Goal: Task Accomplishment & Management: Use online tool/utility

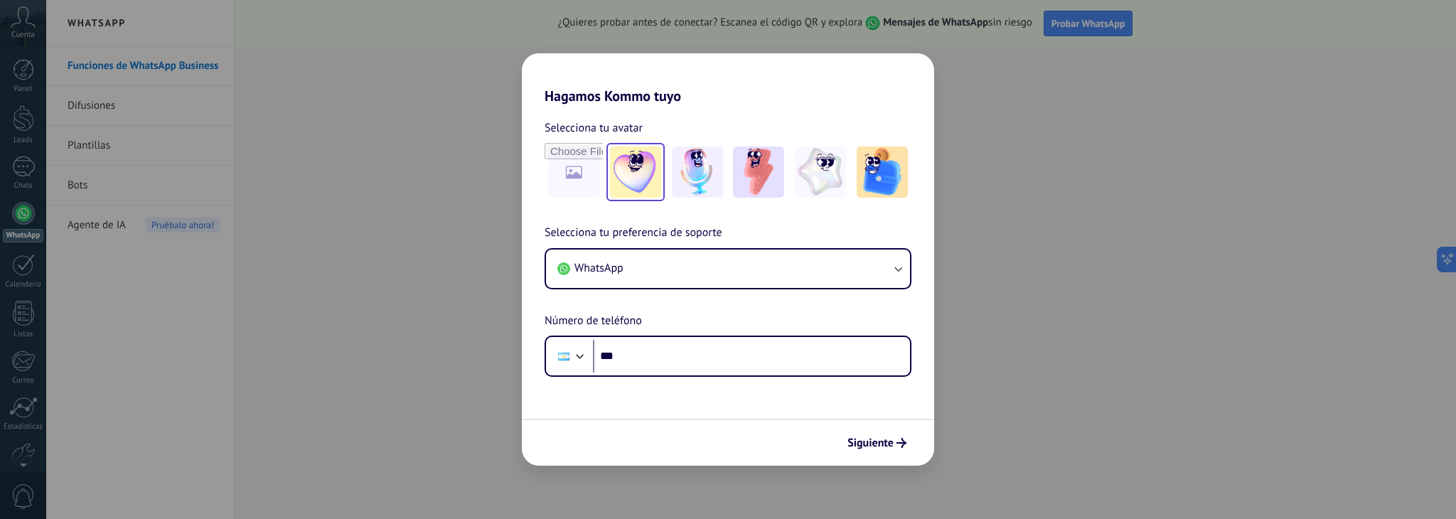
click at [649, 166] on img at bounding box center [635, 171] width 51 height 51
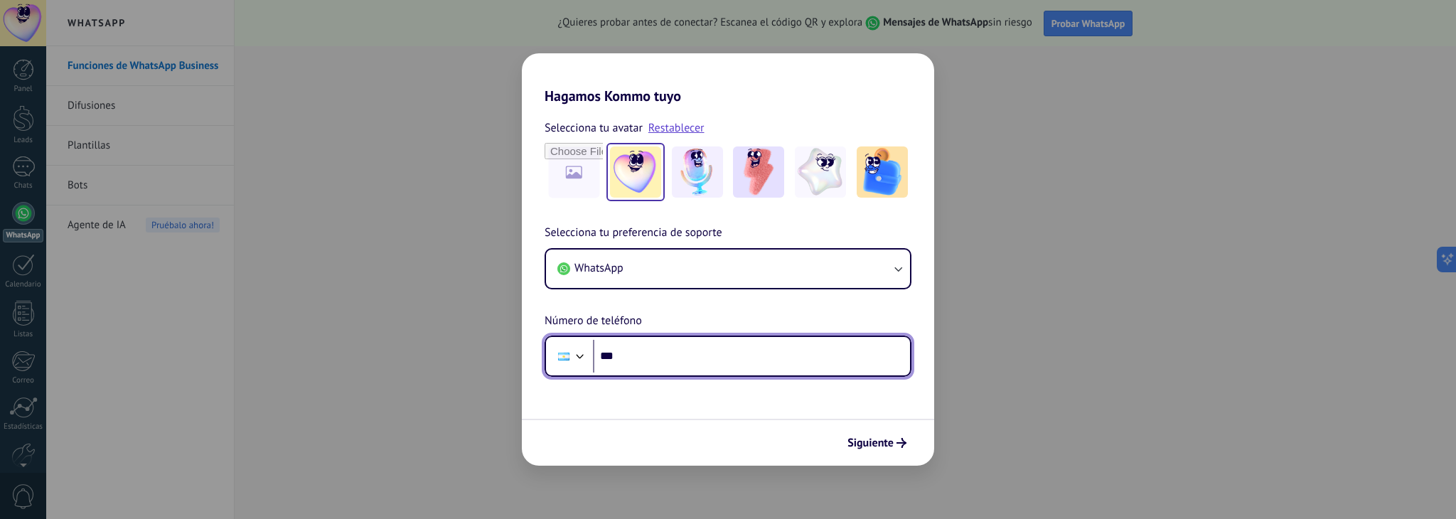
click at [694, 356] on input "***" at bounding box center [751, 356] width 317 height 33
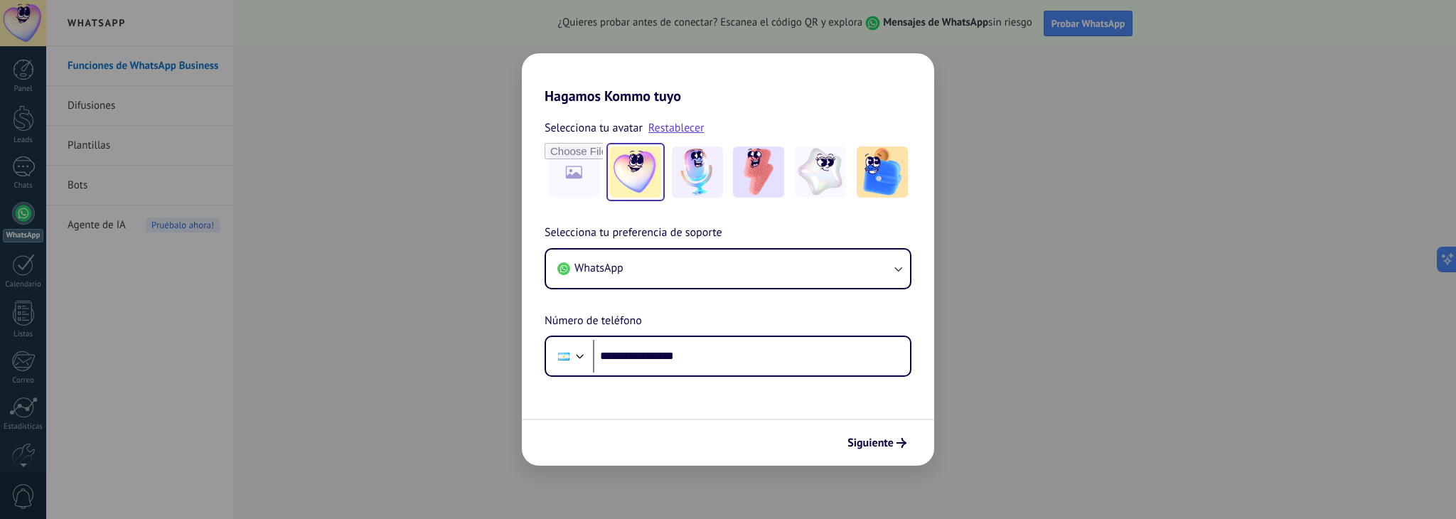
click at [891, 456] on div "Siguiente" at bounding box center [728, 442] width 412 height 47
click at [890, 443] on span "Siguiente" at bounding box center [871, 443] width 46 height 10
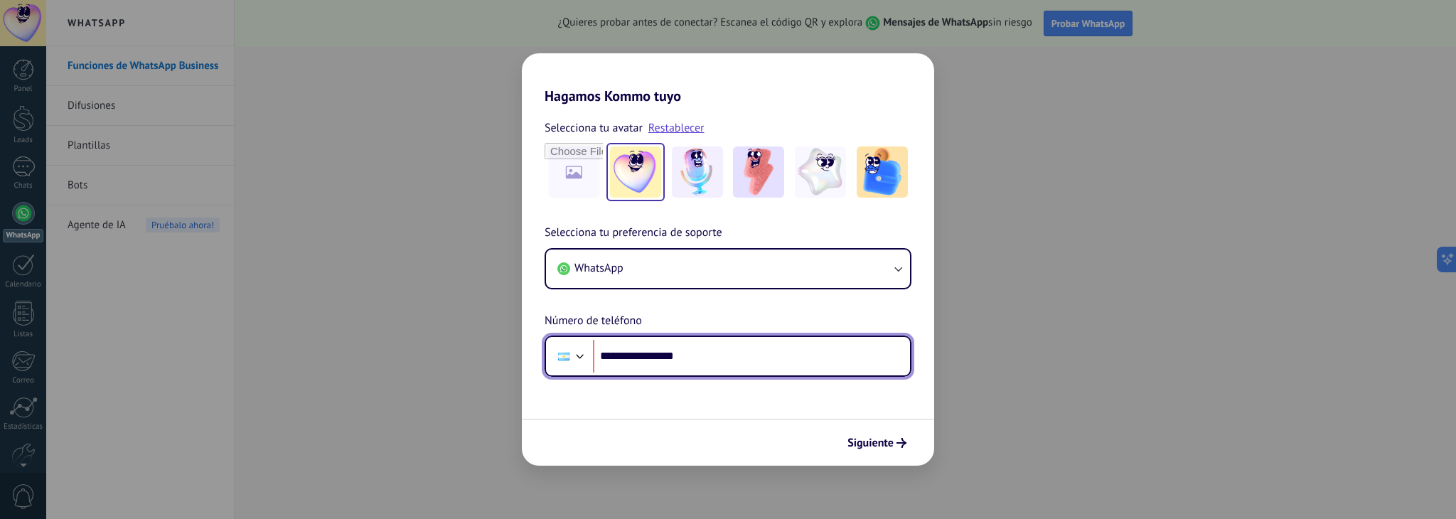
drag, startPoint x: 626, startPoint y: 356, endPoint x: 762, endPoint y: 375, distance: 137.3
click at [761, 375] on div "**********" at bounding box center [728, 356] width 367 height 41
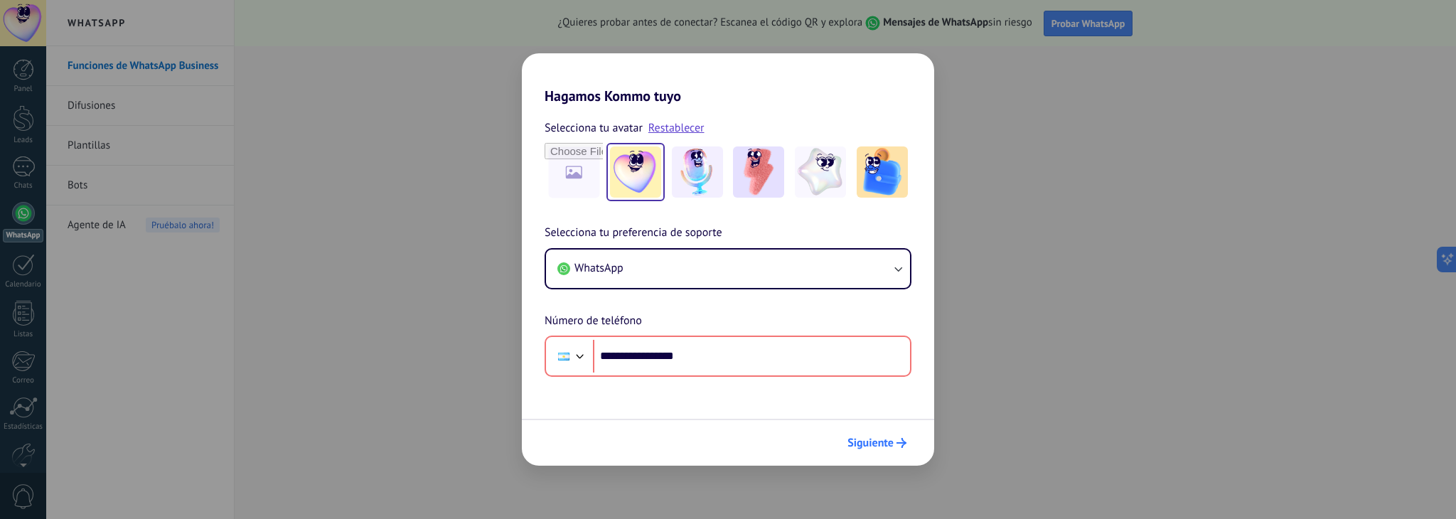
click at [880, 452] on div "Siguiente" at bounding box center [728, 442] width 412 height 47
click at [883, 439] on span "Siguiente" at bounding box center [871, 443] width 46 height 10
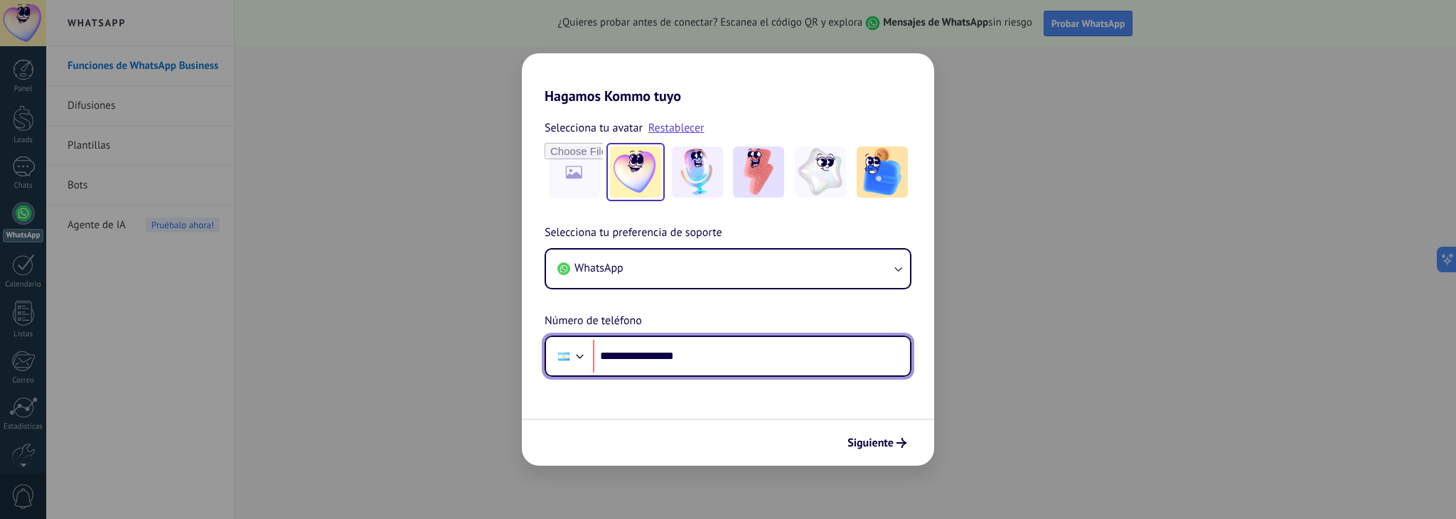
drag, startPoint x: 720, startPoint y: 358, endPoint x: 625, endPoint y: 336, distance: 97.3
click at [625, 336] on div "**********" at bounding box center [728, 356] width 367 height 41
type input "**********"
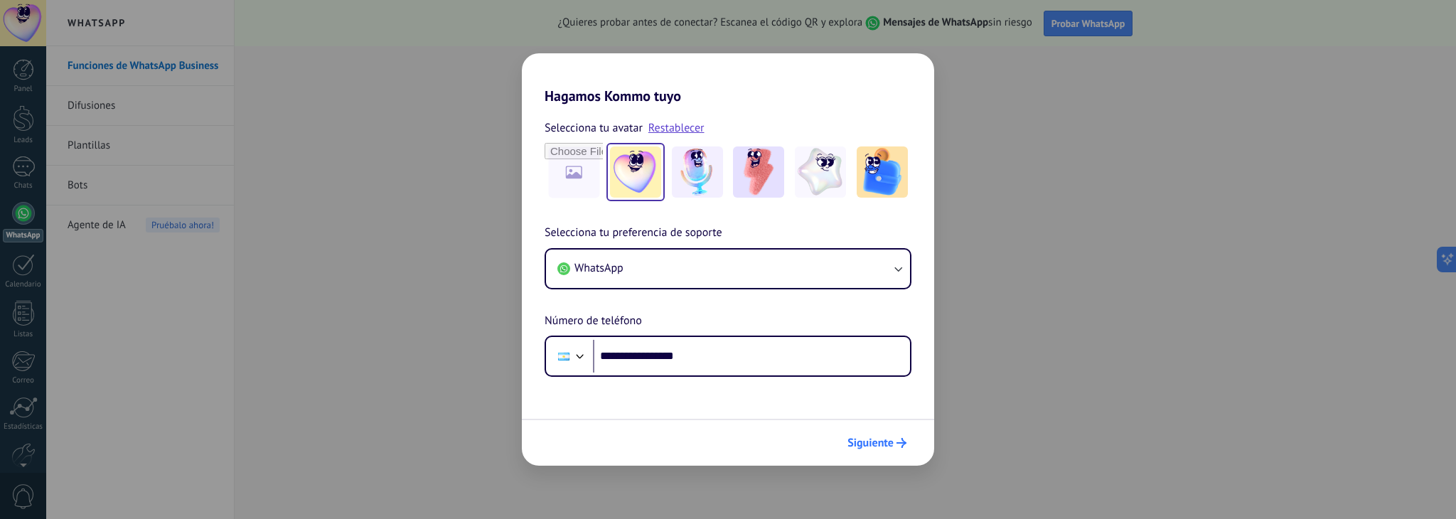
click at [865, 453] on button "Siguiente" at bounding box center [877, 443] width 72 height 24
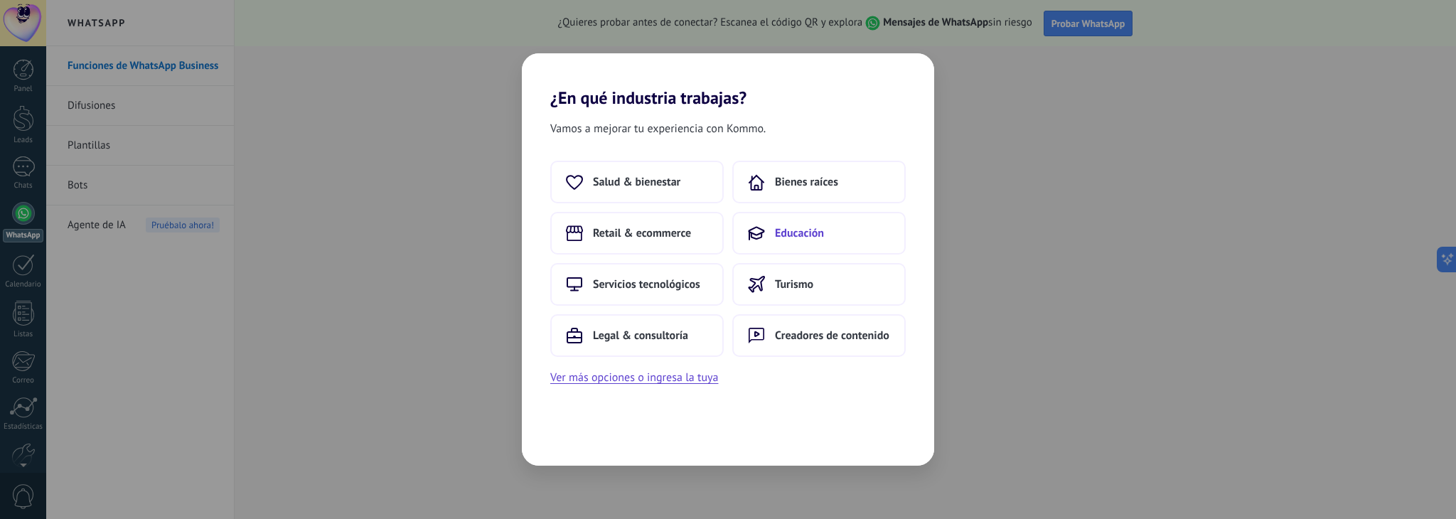
click at [804, 226] on span "Educación" at bounding box center [799, 233] width 49 height 14
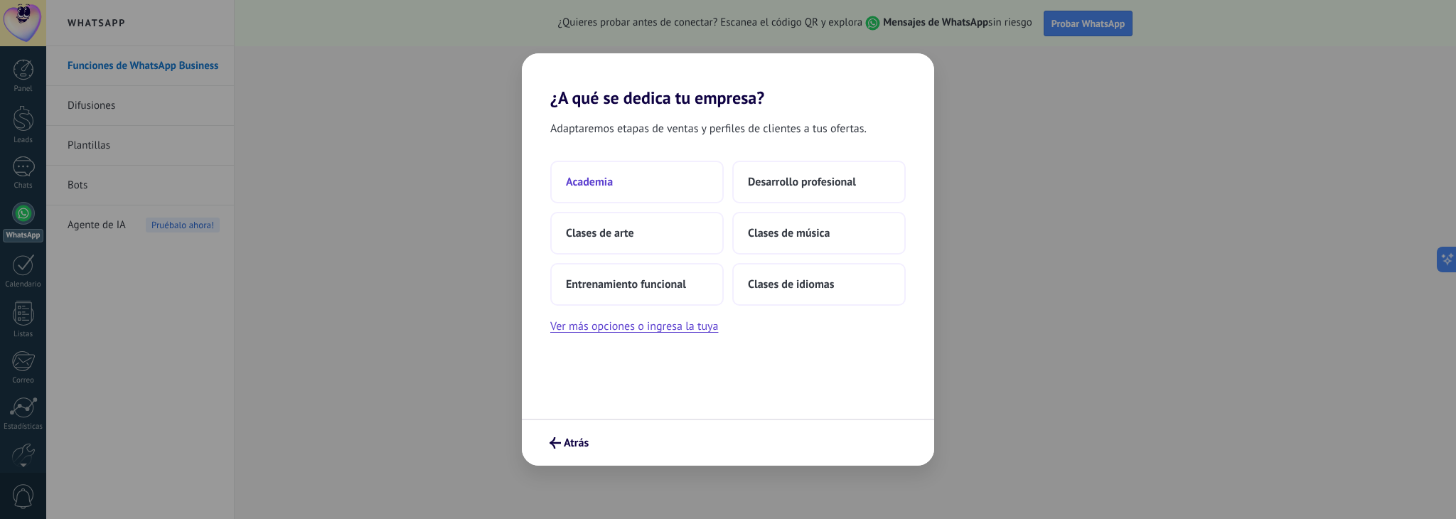
click at [597, 178] on span "Academia" at bounding box center [589, 182] width 47 height 14
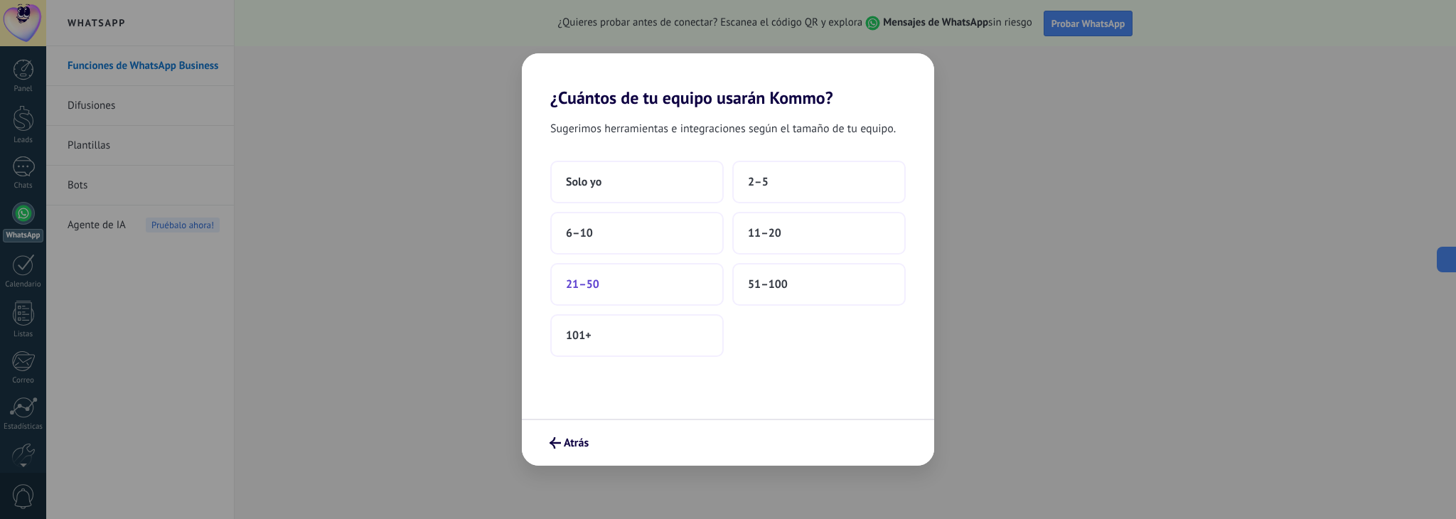
click at [587, 275] on button "21–50" at bounding box center [637, 284] width 174 height 43
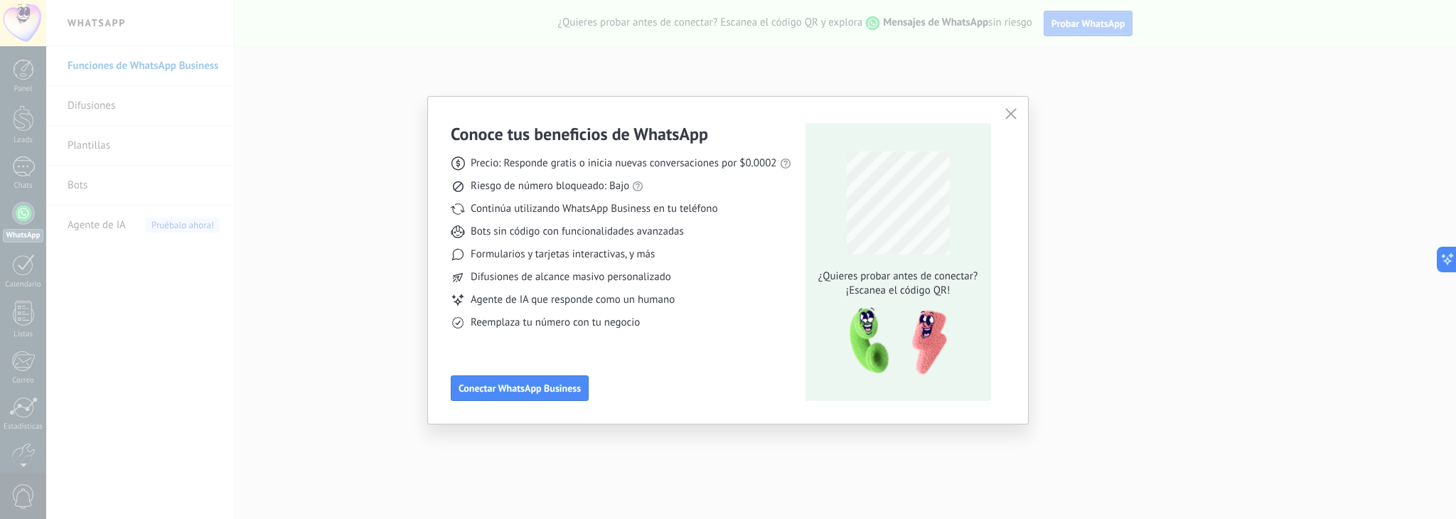
click at [1013, 110] on icon "button" at bounding box center [1011, 113] width 11 height 11
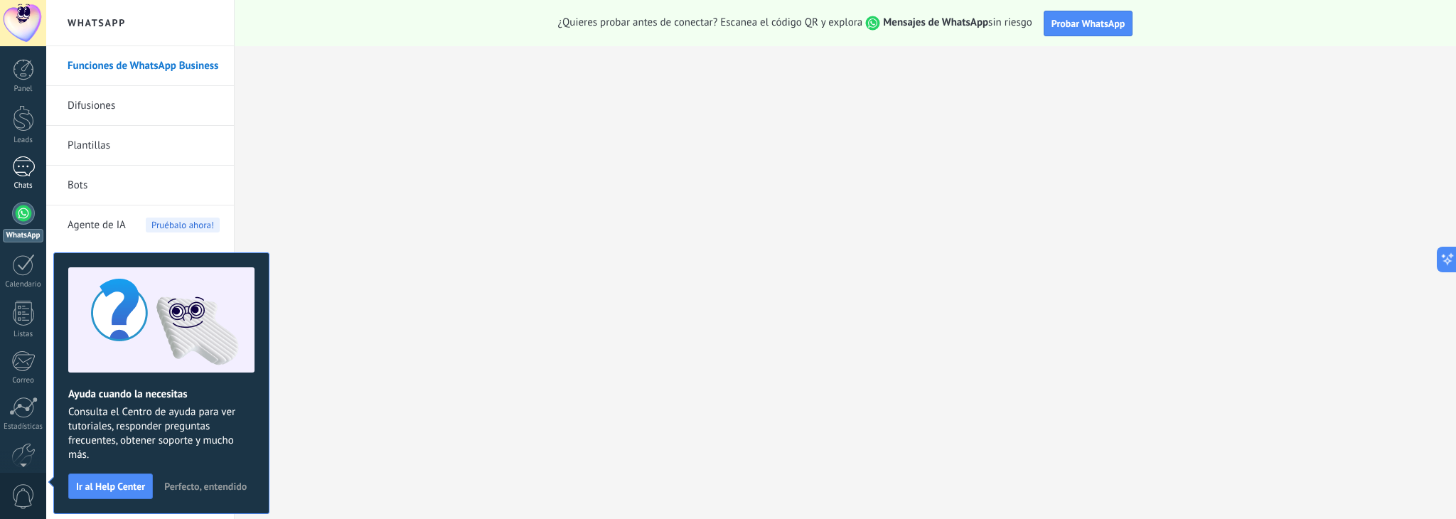
click at [23, 174] on div at bounding box center [23, 166] width 23 height 21
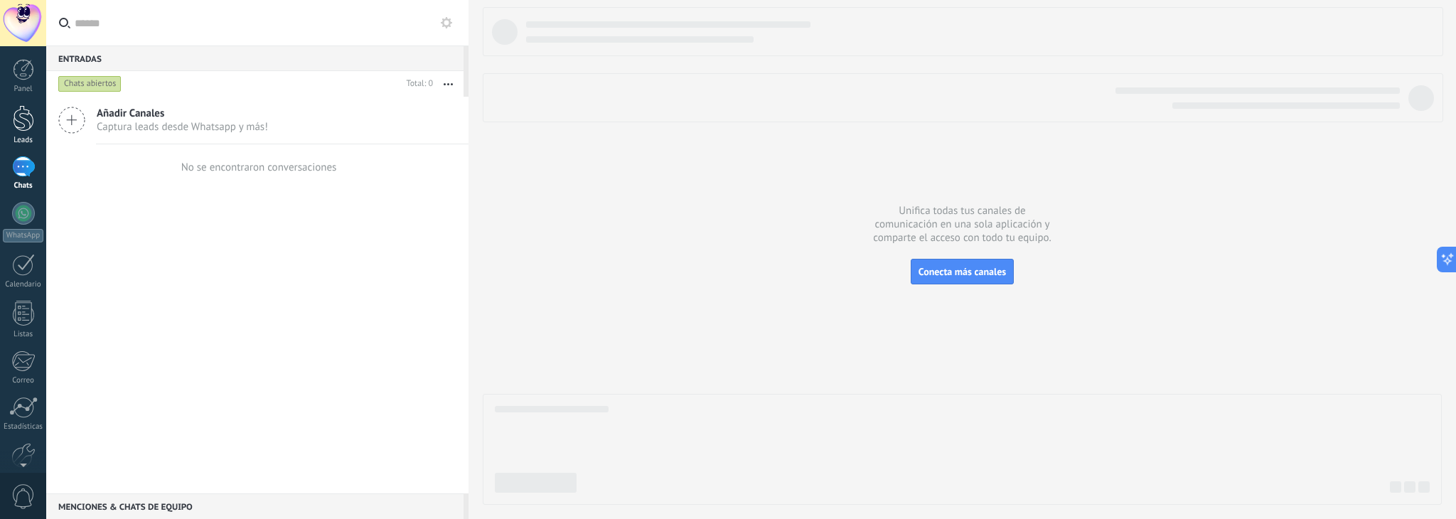
click at [31, 123] on div at bounding box center [23, 118] width 21 height 26
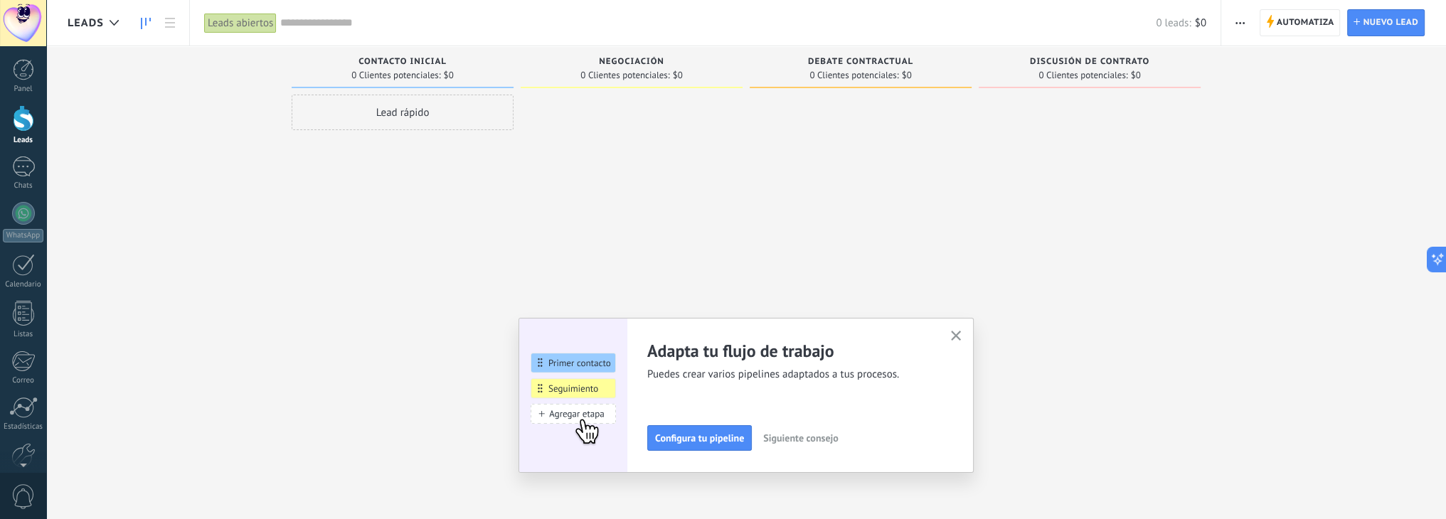
click at [953, 337] on button "button" at bounding box center [956, 336] width 18 height 19
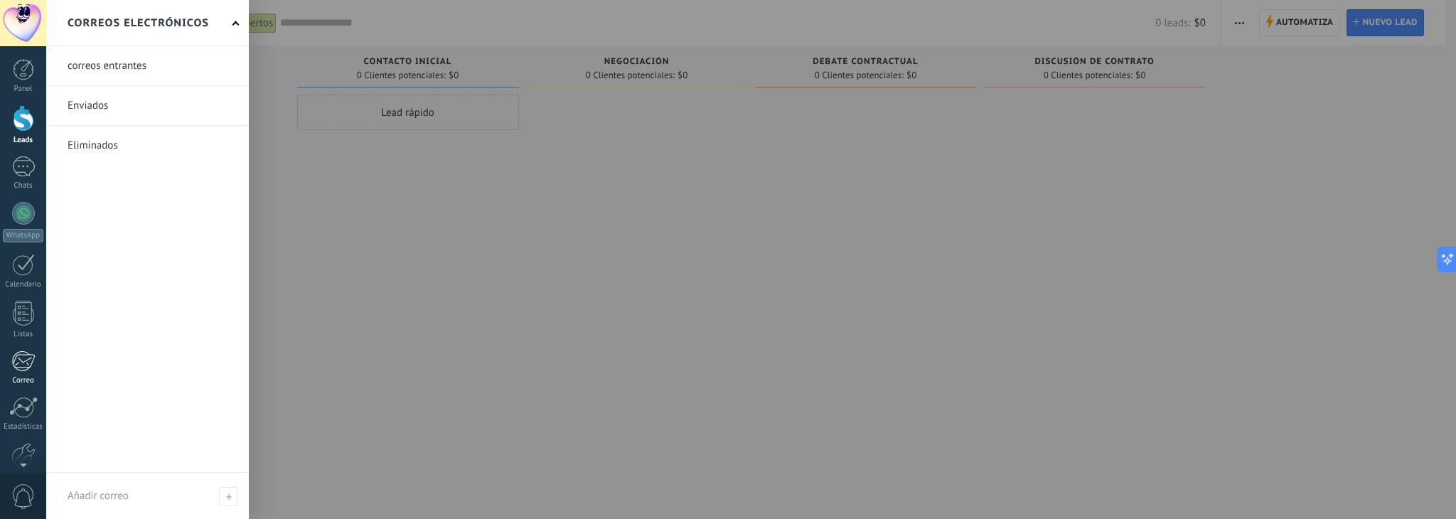
click at [22, 352] on div at bounding box center [22, 361] width 23 height 21
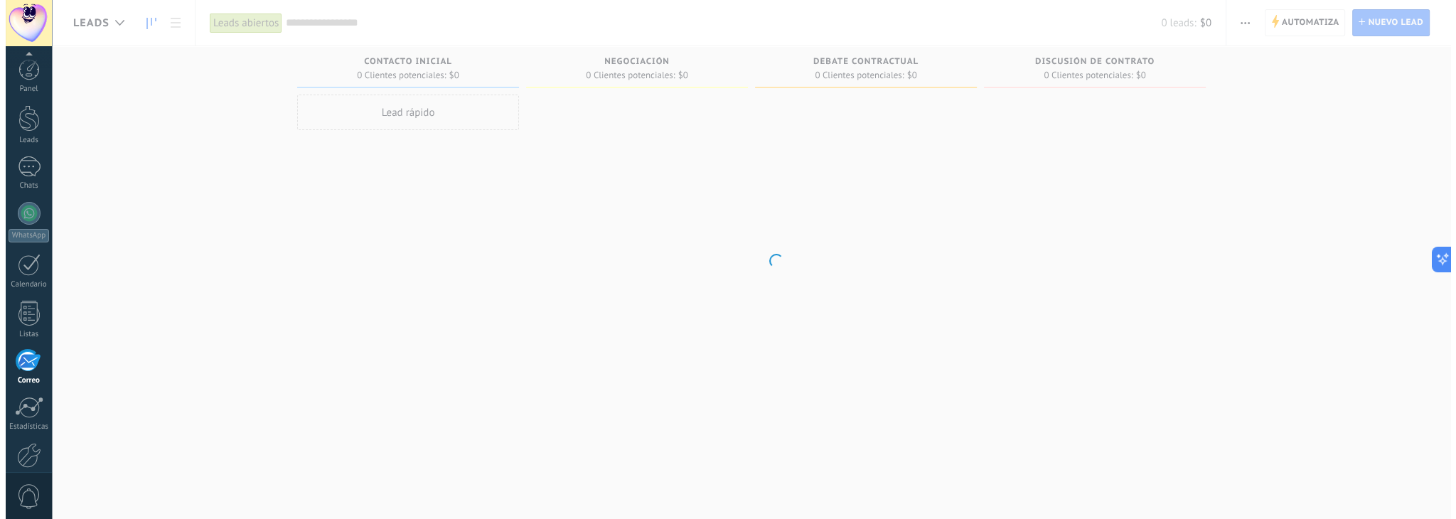
scroll to position [72, 0]
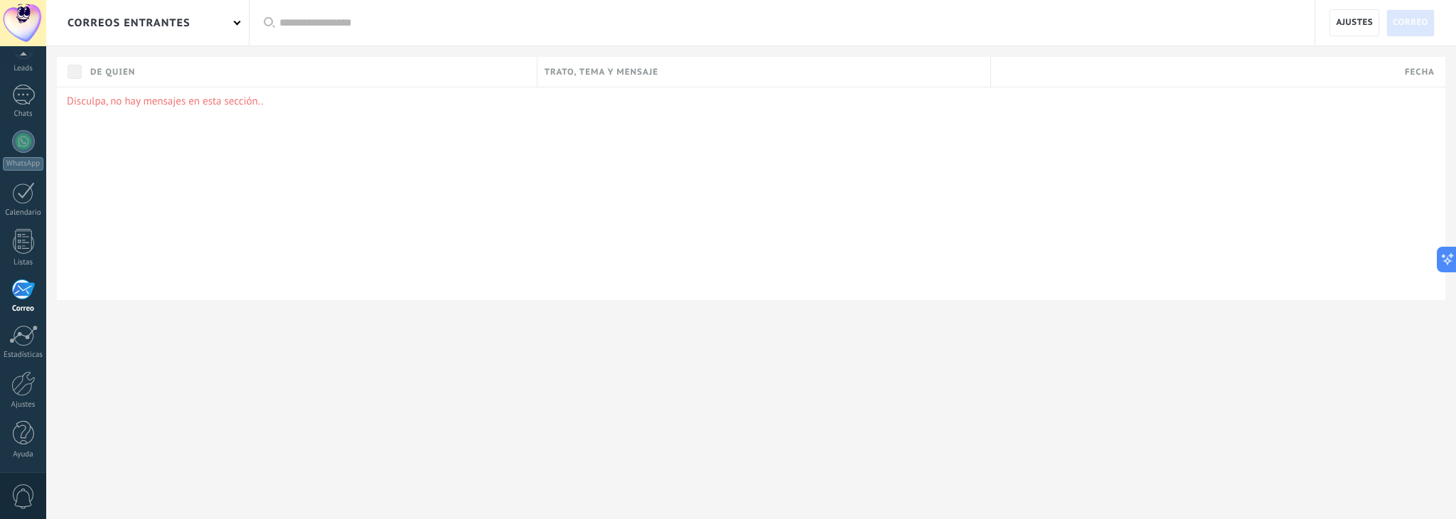
click at [198, 106] on p "Disculpa, no hay mensajes en esta sección.." at bounding box center [751, 102] width 1369 height 14
click at [131, 71] on span "De quien" at bounding box center [112, 72] width 45 height 14
click at [1437, 262] on button at bounding box center [1444, 260] width 26 height 26
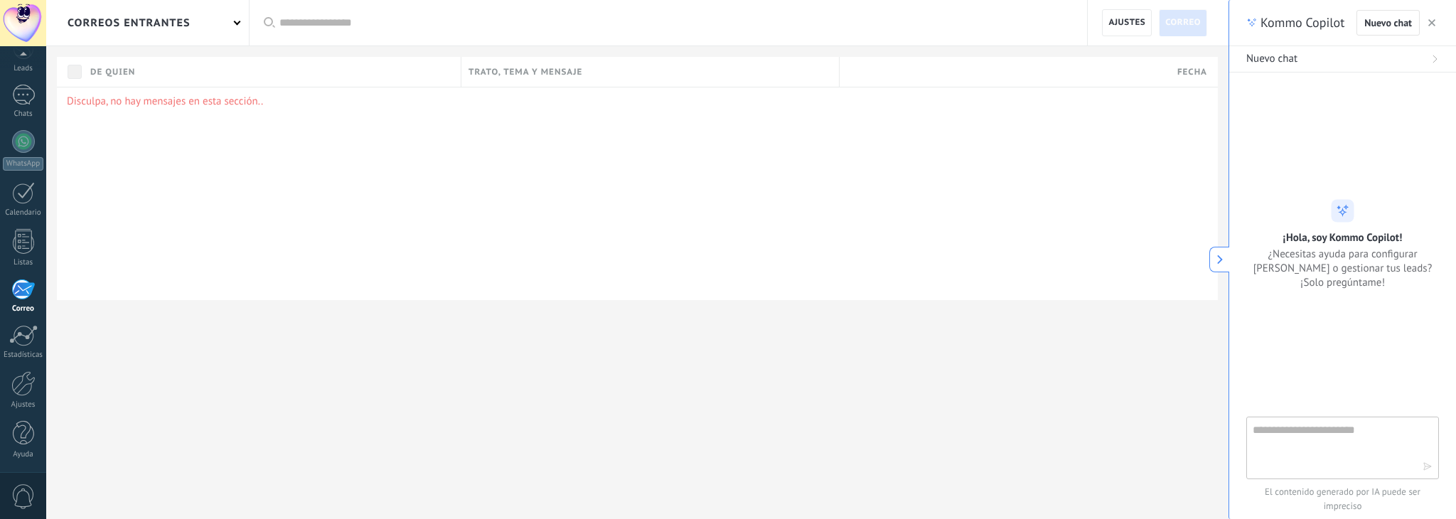
click at [1219, 260] on icon at bounding box center [1220, 260] width 10 height 10
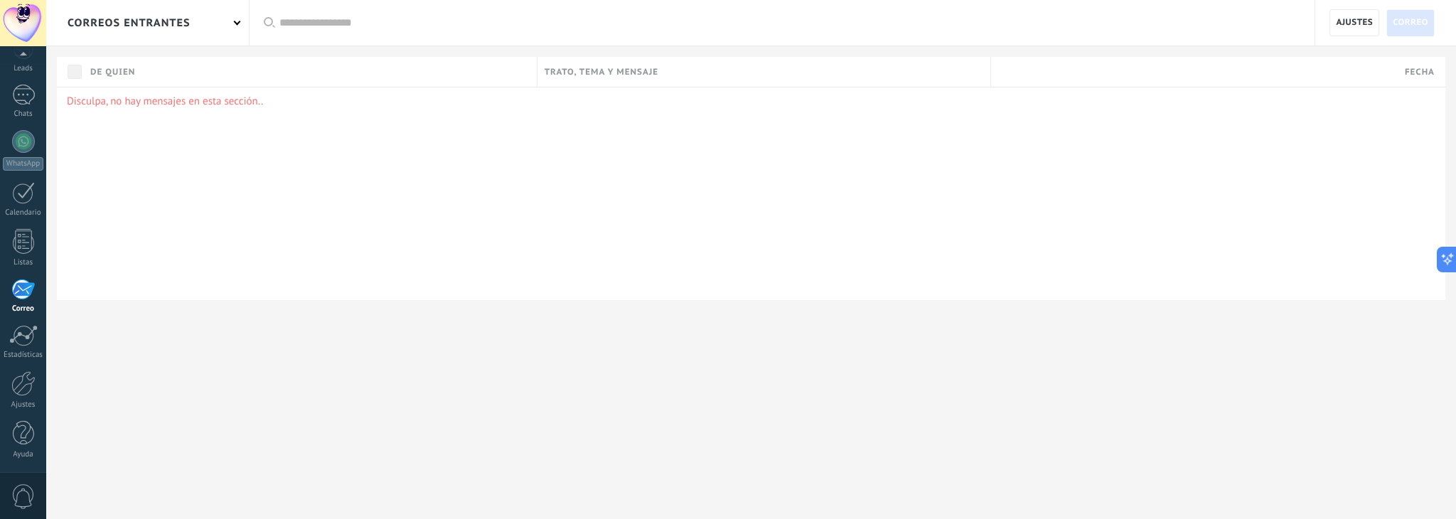
drag, startPoint x: 33, startPoint y: 345, endPoint x: 27, endPoint y: 359, distance: 15.6
click at [31, 346] on link "Estadísticas" at bounding box center [23, 342] width 46 height 35
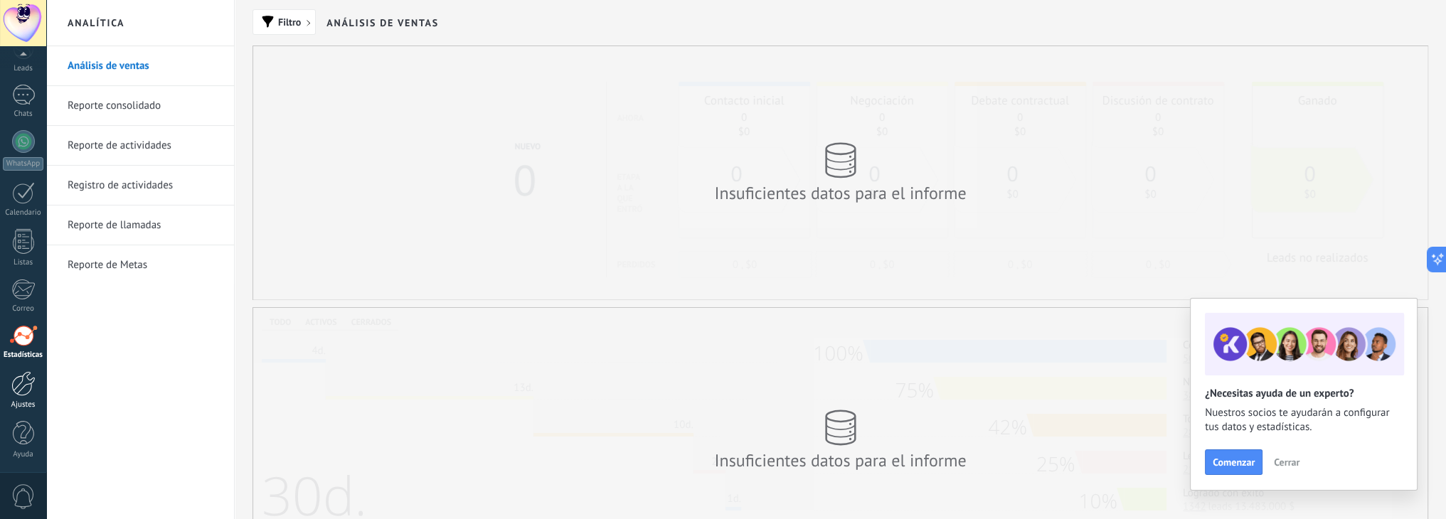
click at [20, 388] on div at bounding box center [23, 383] width 24 height 25
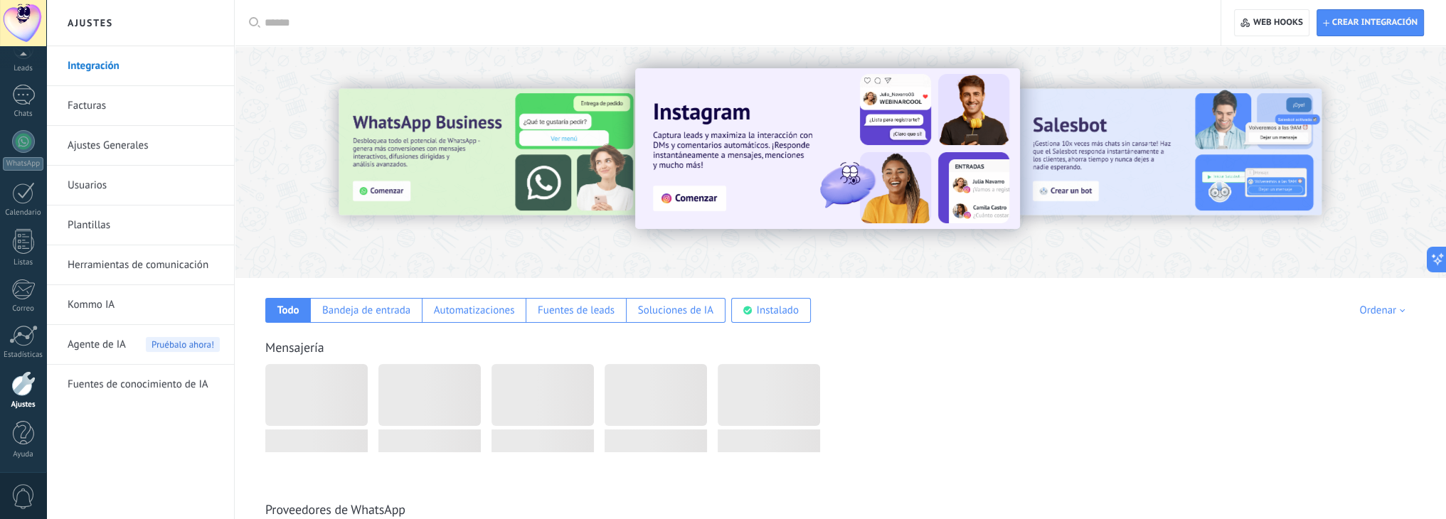
drag, startPoint x: 24, startPoint y: 430, endPoint x: 14, endPoint y: 369, distance: 61.3
click at [23, 428] on div at bounding box center [23, 433] width 21 height 25
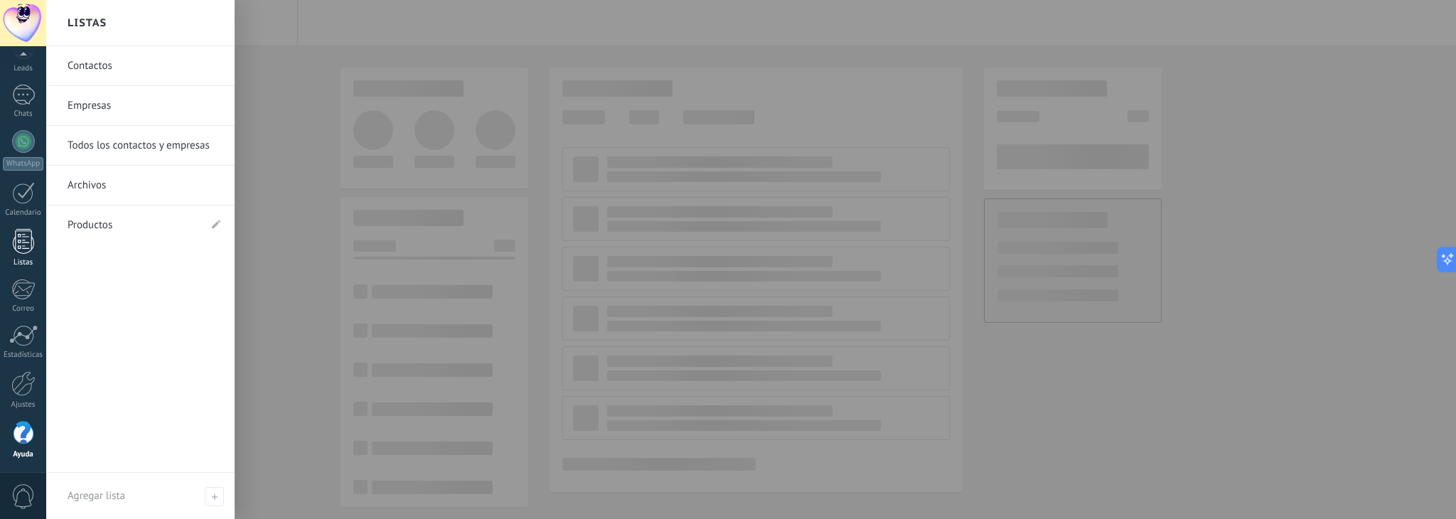
click at [25, 254] on link "Listas" at bounding box center [23, 248] width 46 height 38
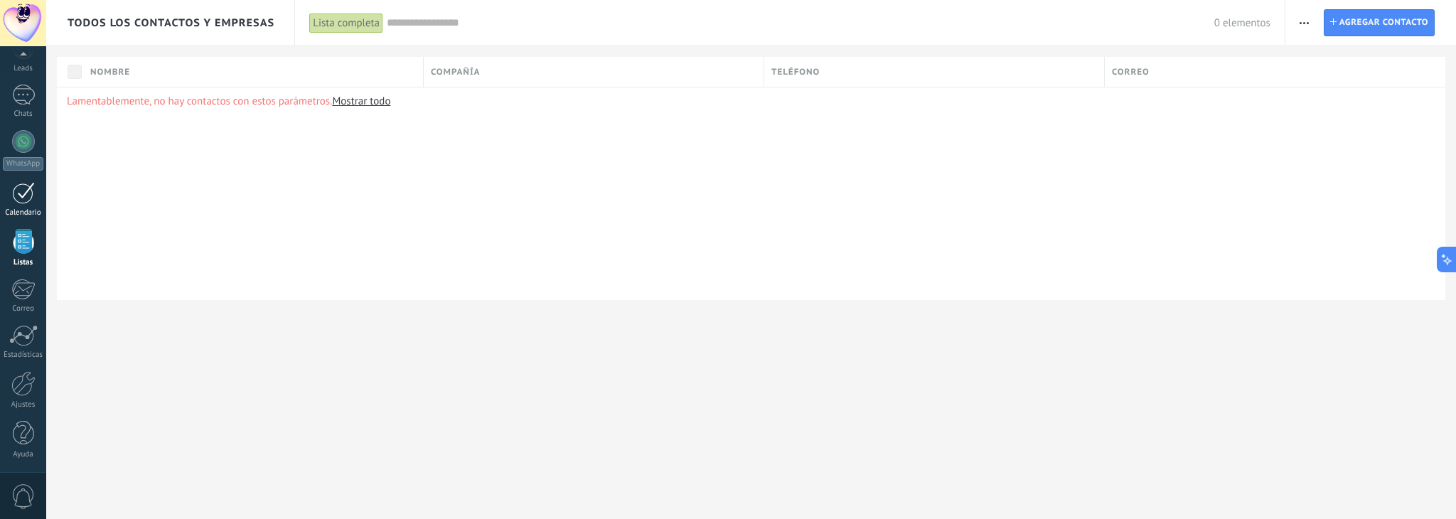
click at [15, 193] on div at bounding box center [23, 193] width 23 height 22
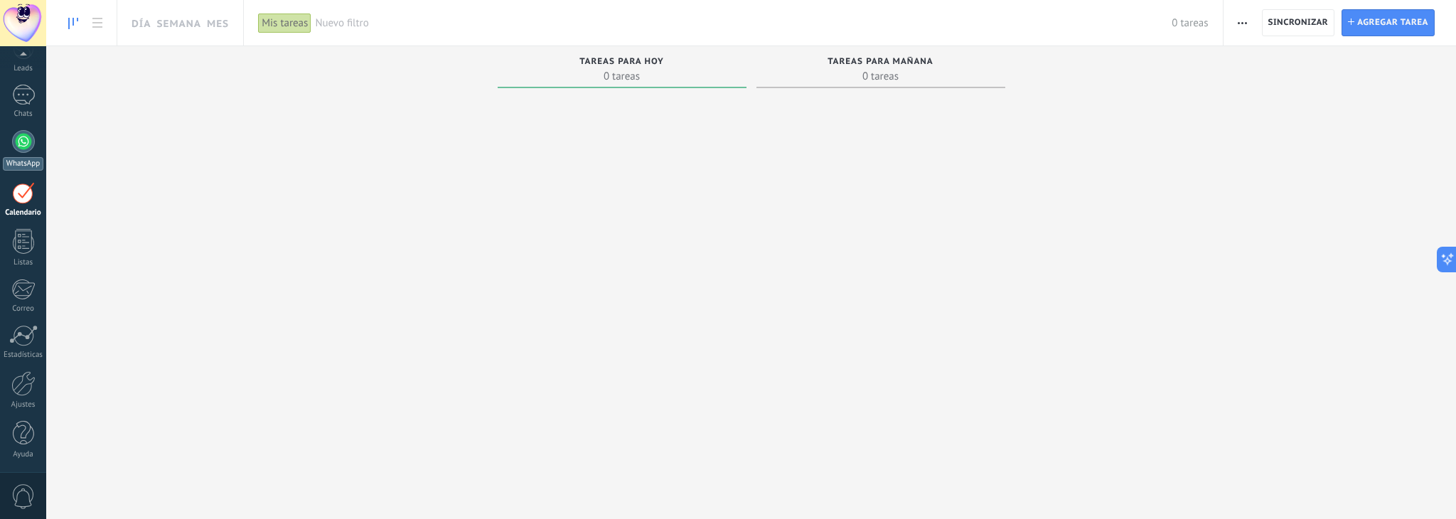
click at [26, 149] on div at bounding box center [23, 141] width 23 height 23
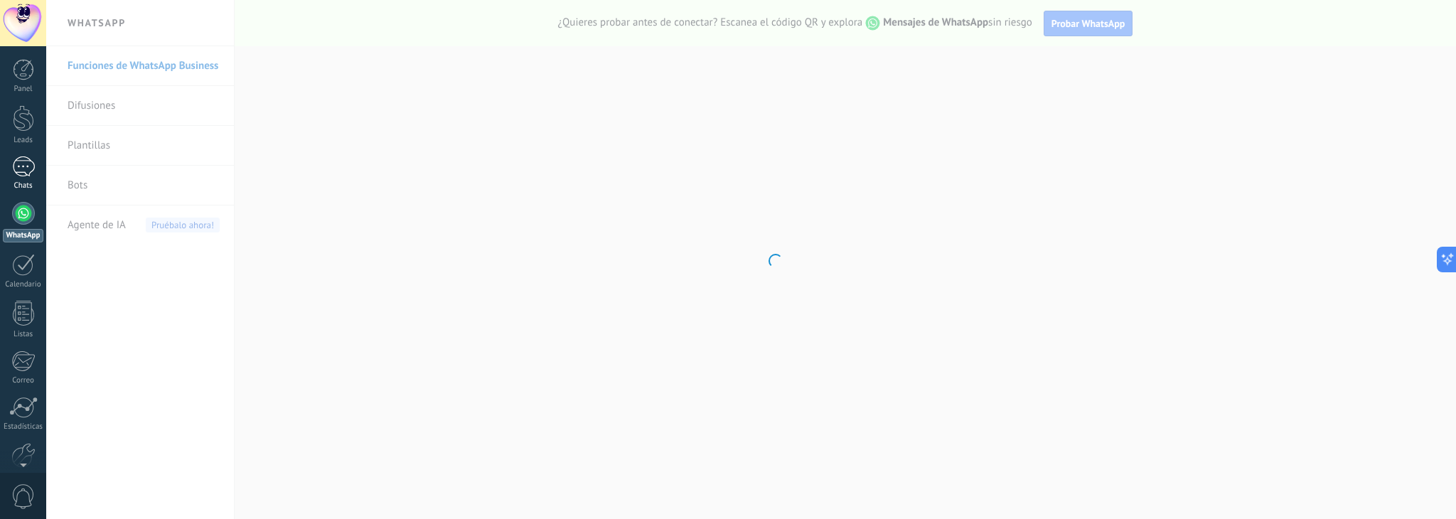
click at [21, 167] on div at bounding box center [23, 166] width 23 height 21
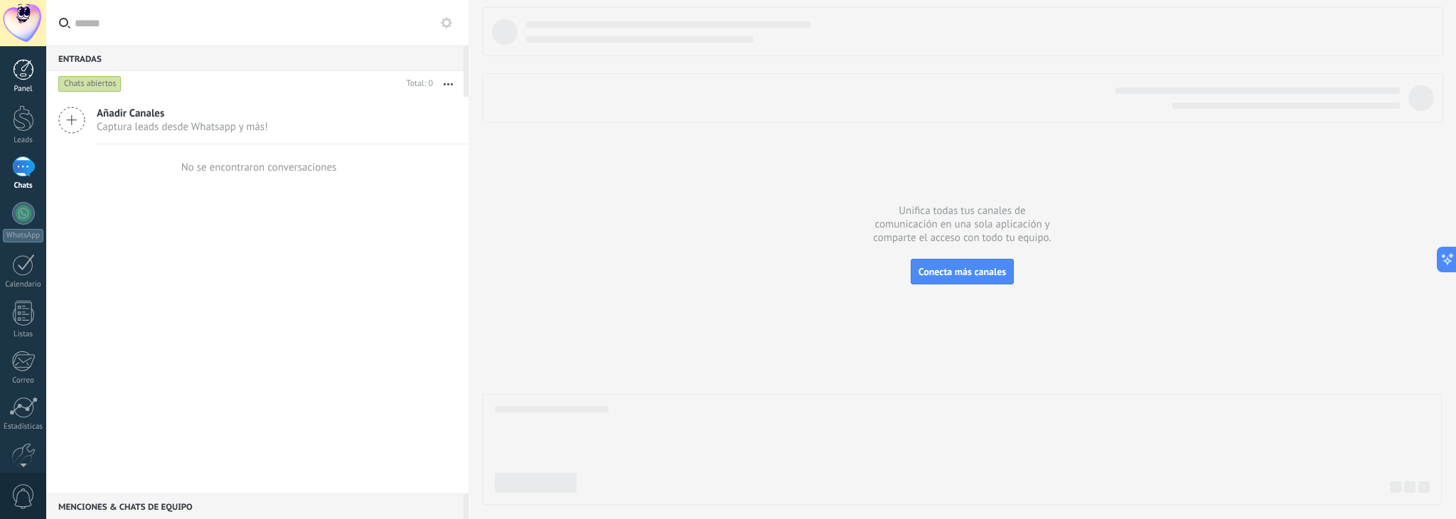
click at [23, 89] on div "Panel" at bounding box center [23, 89] width 41 height 9
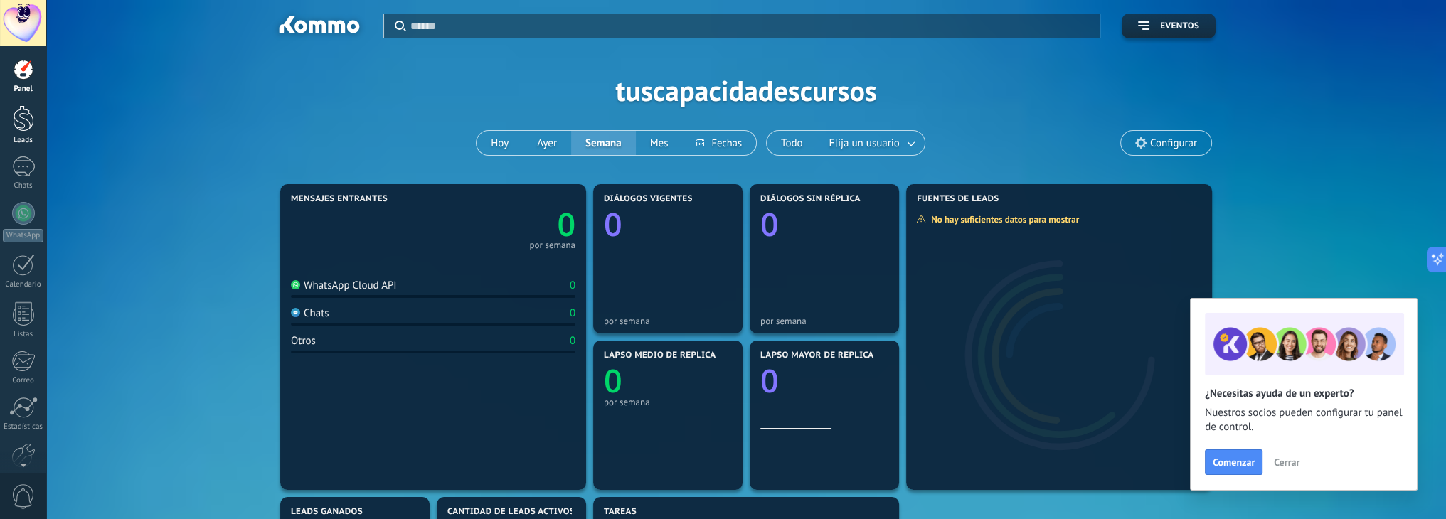
click at [20, 105] on div at bounding box center [23, 118] width 21 height 26
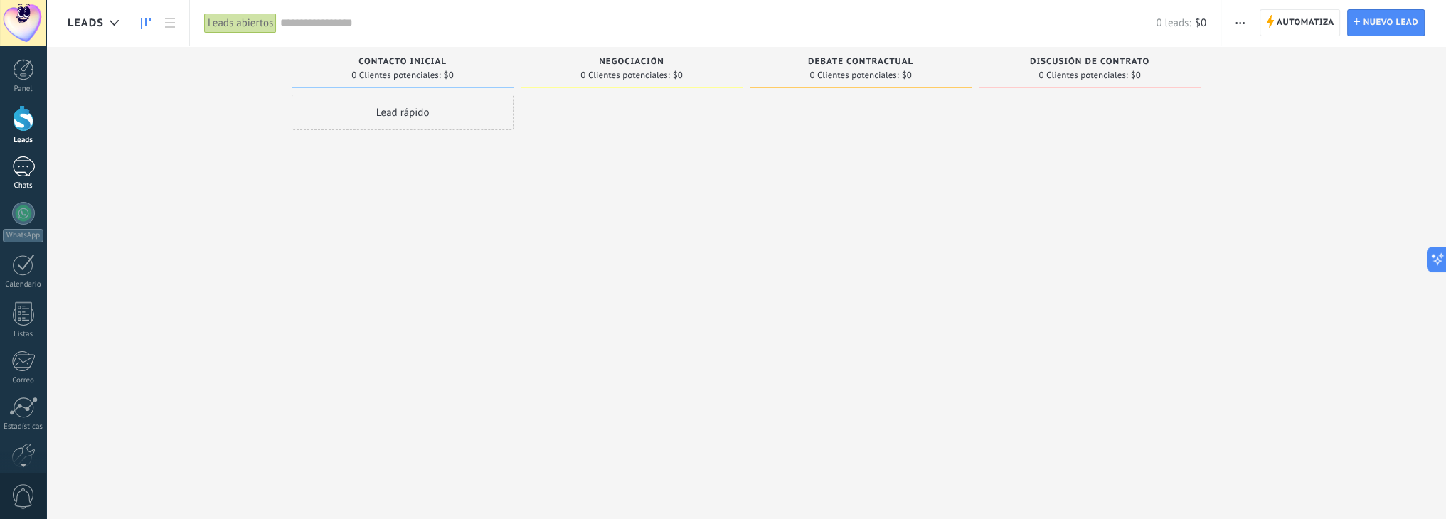
click at [20, 161] on div at bounding box center [23, 166] width 23 height 21
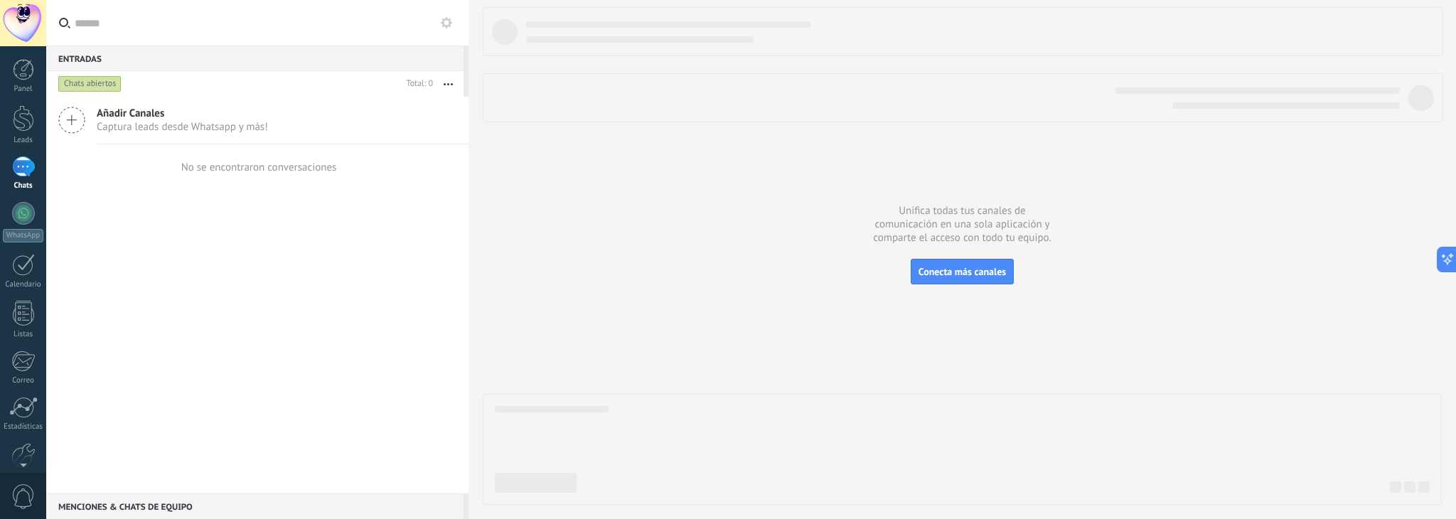
click at [73, 126] on icon at bounding box center [71, 120] width 27 height 27
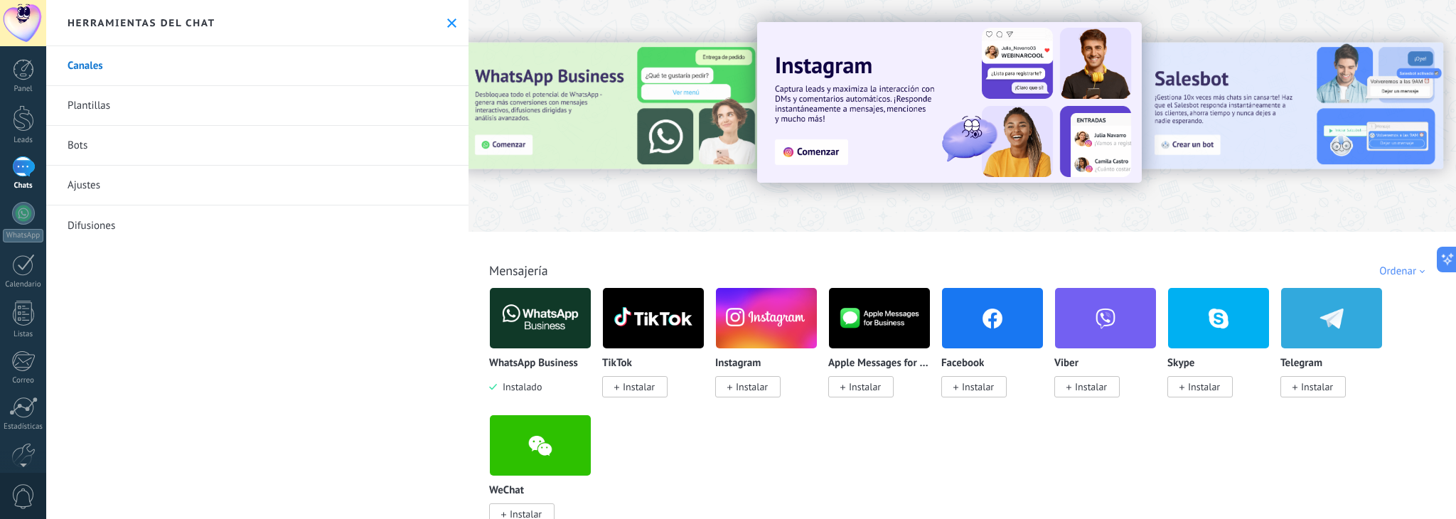
click at [759, 384] on span "Instalar" at bounding box center [752, 386] width 32 height 13
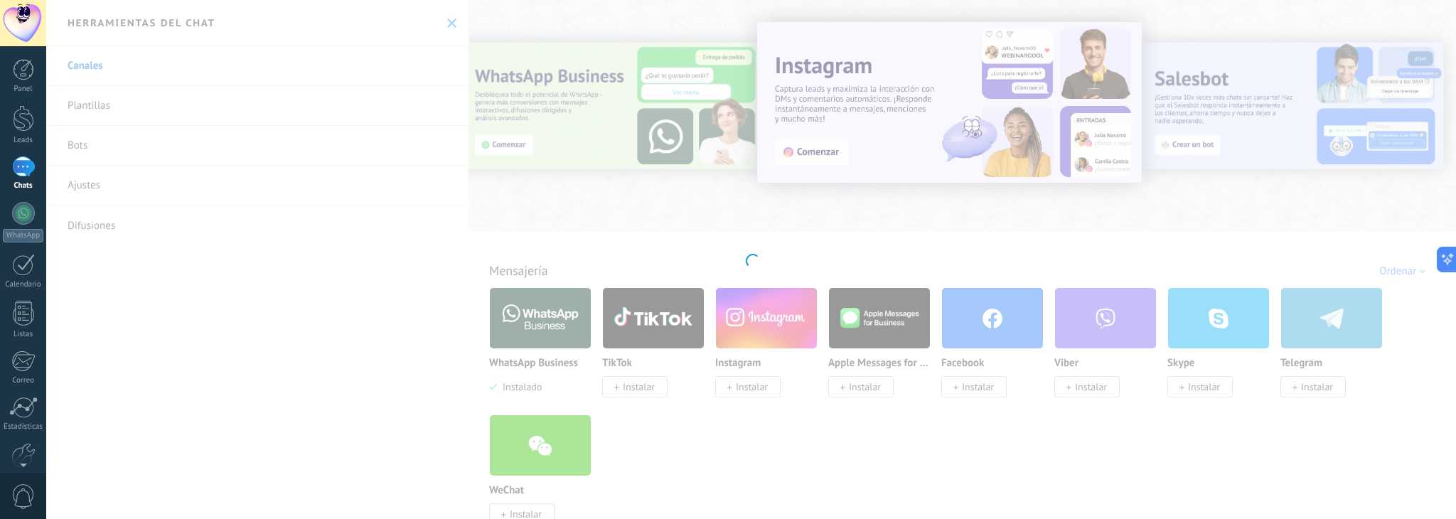
click at [637, 388] on div "Instagram Obtén leads de Instagram y mantente conectado sin salir de Kommo Inst…" at bounding box center [751, 259] width 1410 height 519
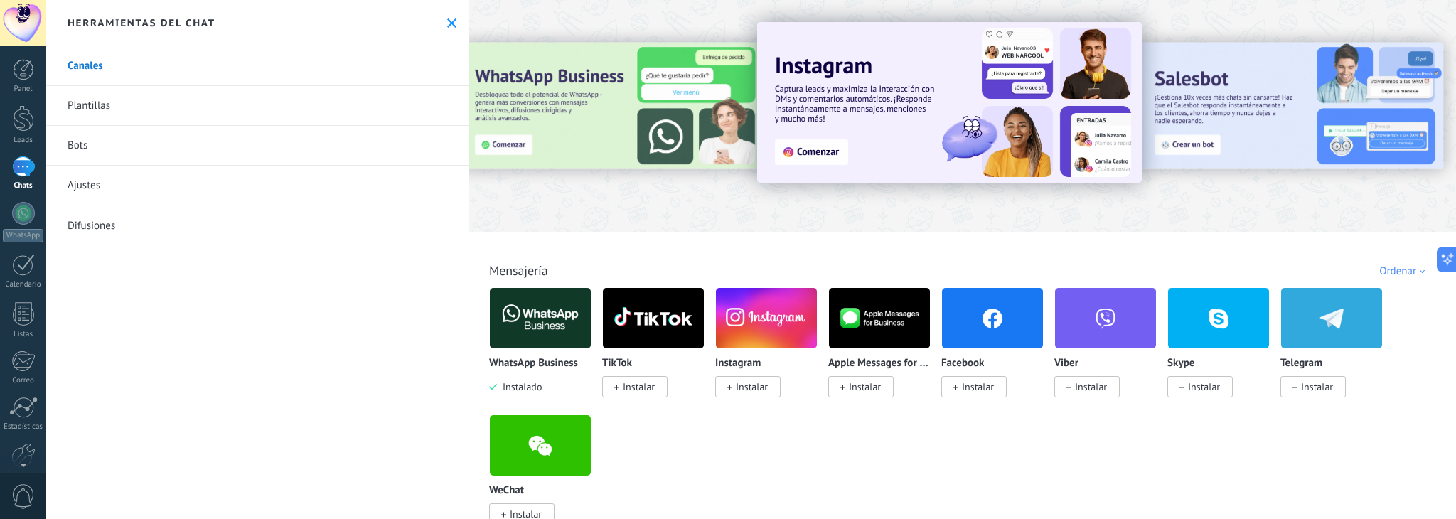
click at [649, 390] on span "Instalar" at bounding box center [639, 386] width 32 height 13
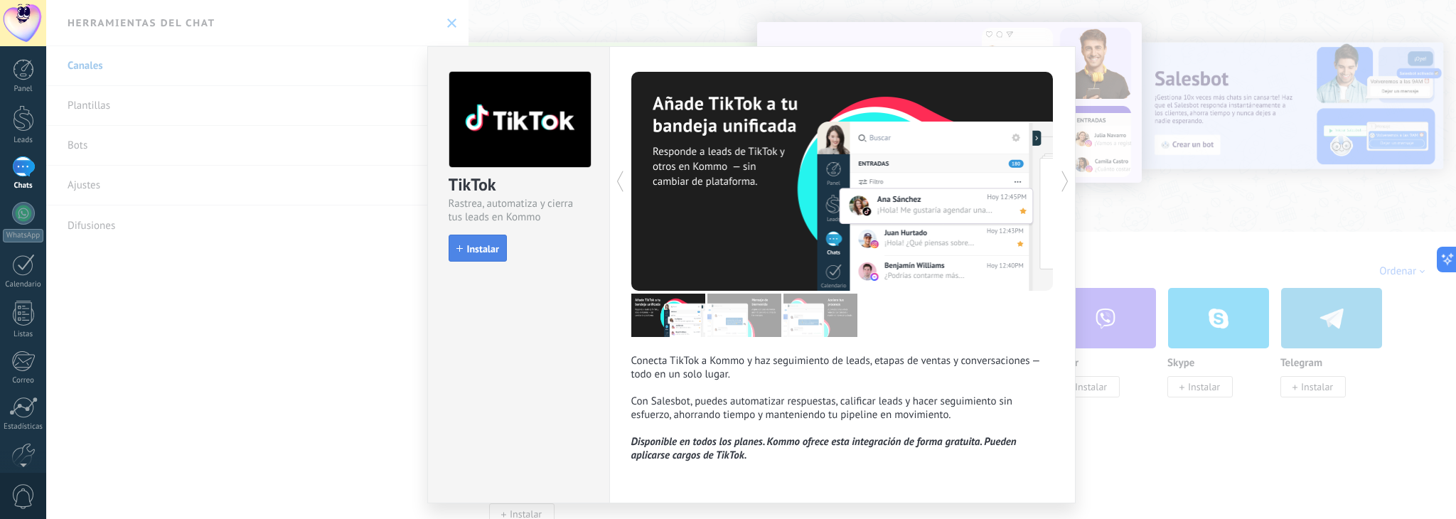
click at [475, 254] on span "Instalar" at bounding box center [483, 249] width 32 height 10
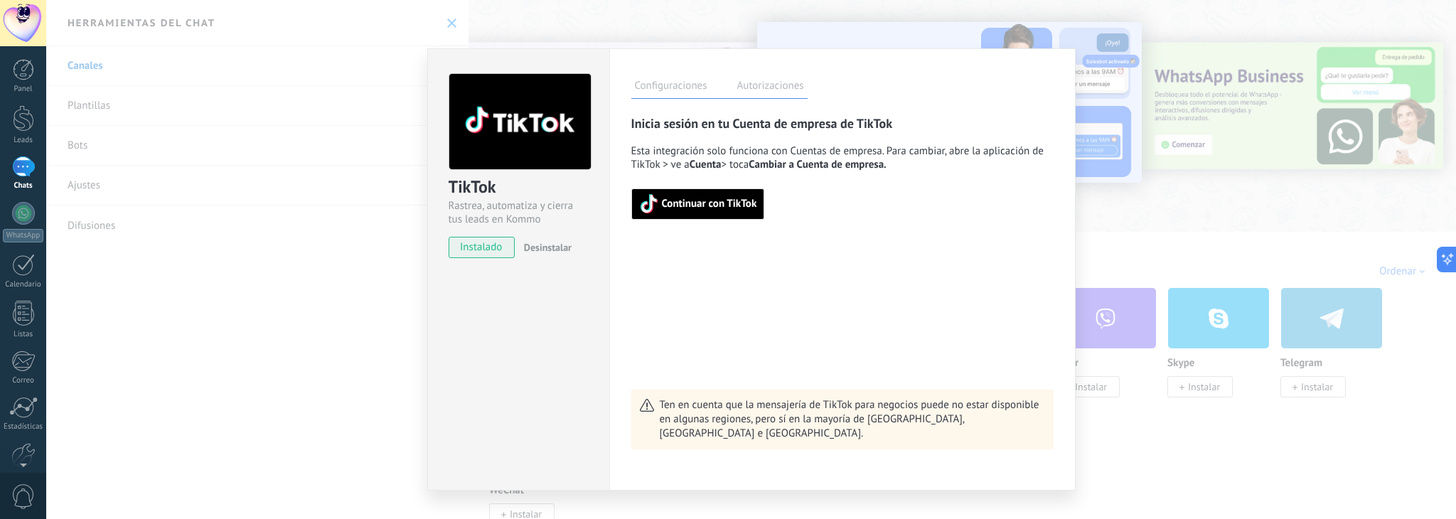
click at [727, 204] on span "Continuar con TikTok" at bounding box center [709, 204] width 95 height 10
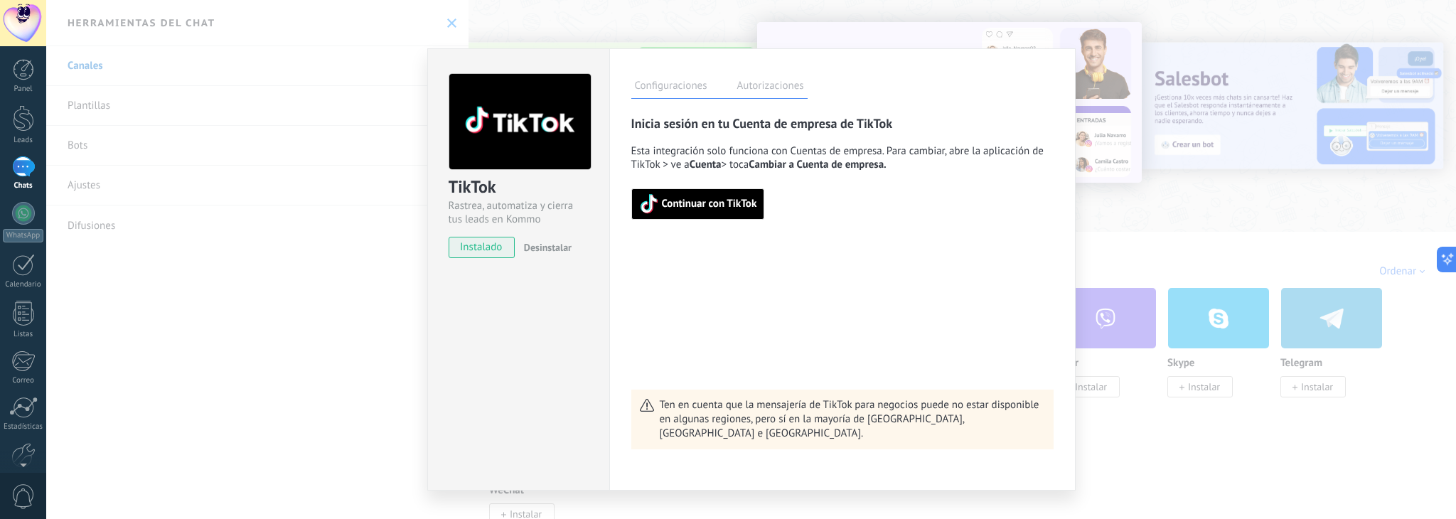
click at [683, 206] on span "Continuar con TikTok" at bounding box center [709, 204] width 95 height 10
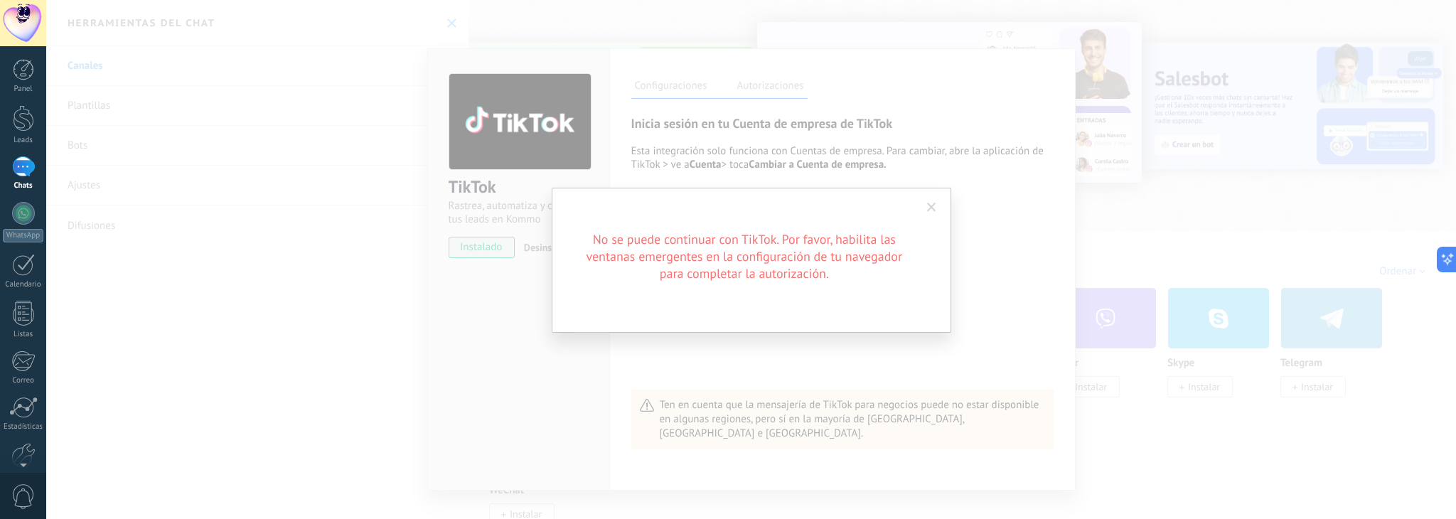
click at [1007, 427] on div "No se puede continuar con TikTok. Por favor, habilita las ventanas emergentes e…" at bounding box center [751, 259] width 1410 height 519
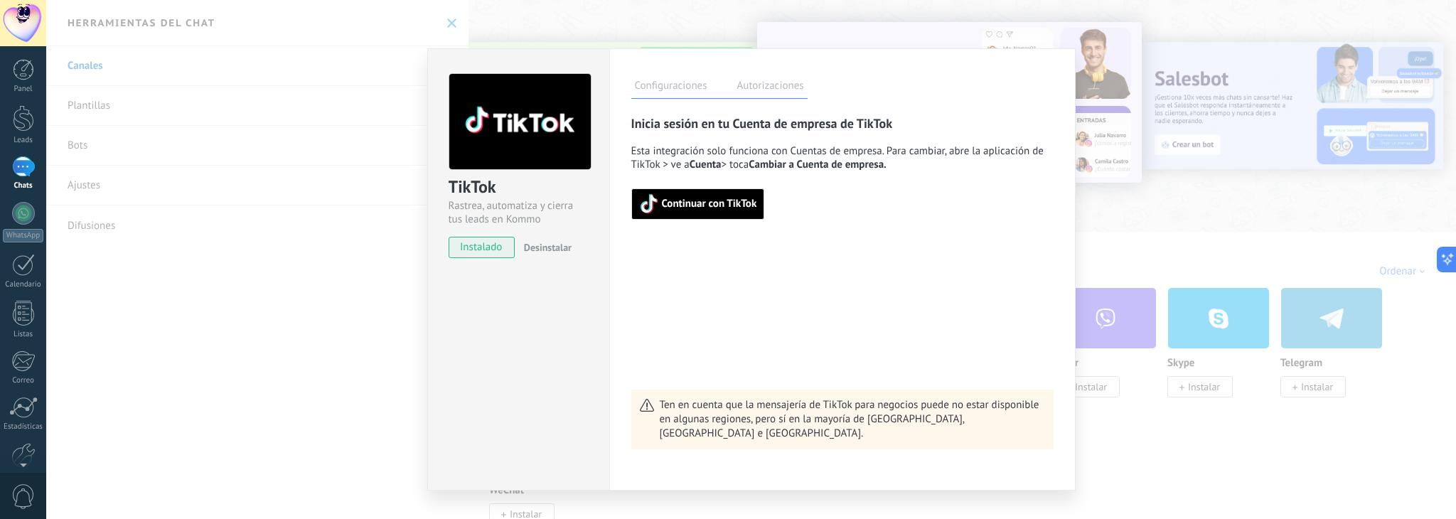
click at [746, 209] on span "Continuar con TikTok" at bounding box center [709, 204] width 95 height 10
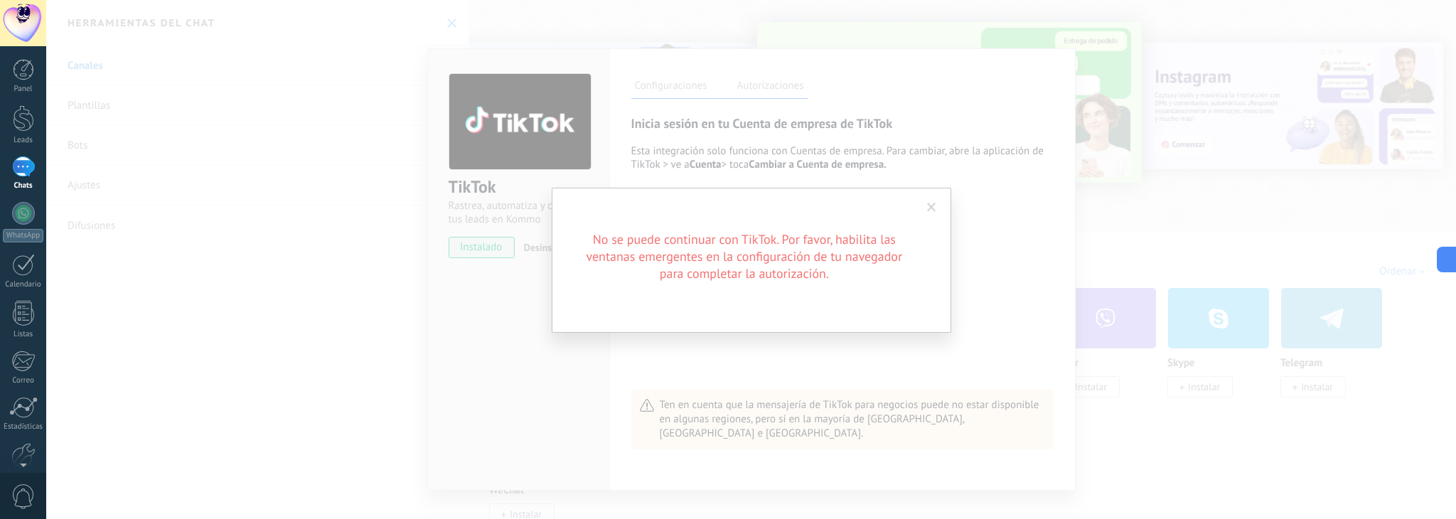
click at [799, 316] on div "No se puede continuar con TikTok. Por favor, habilita las ventanas emergentes e…" at bounding box center [752, 260] width 400 height 145
click at [927, 206] on span at bounding box center [931, 208] width 9 height 10
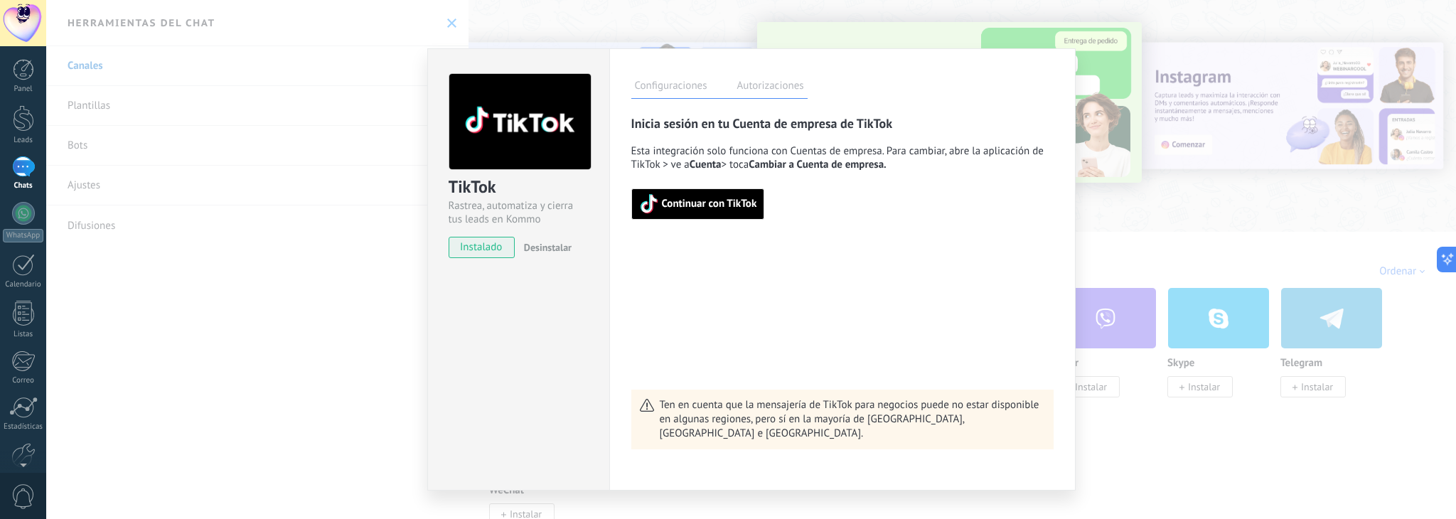
click at [678, 207] on span "Continuar con TikTok" at bounding box center [709, 204] width 95 height 10
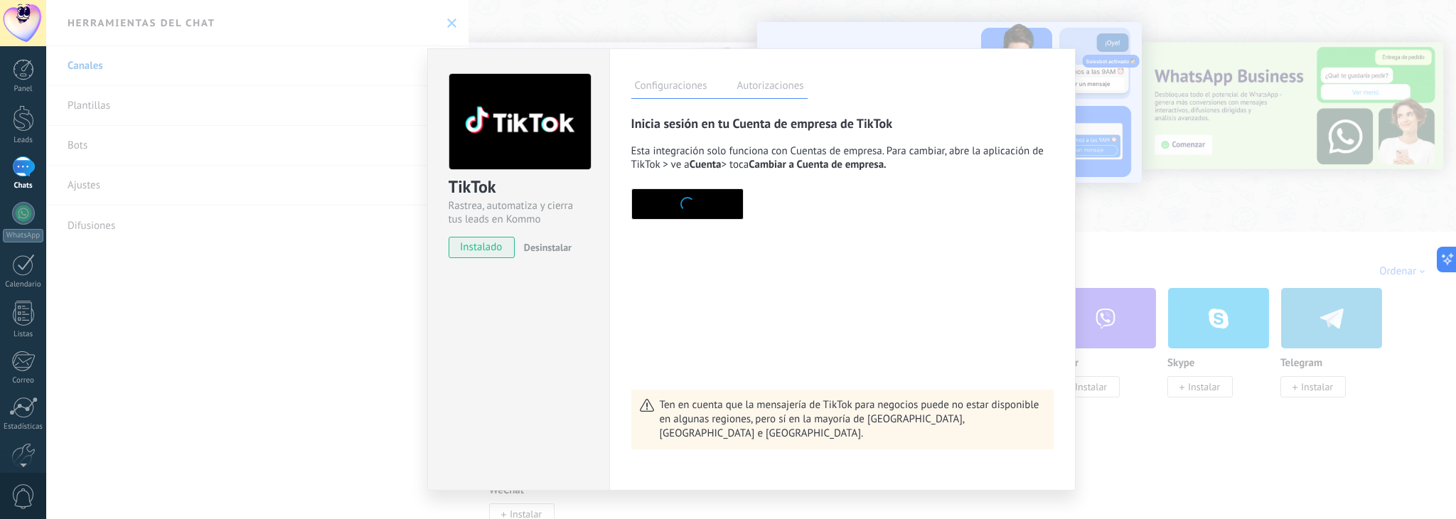
click at [940, 90] on div "Configuraciones Autorizaciones" at bounding box center [842, 86] width 422 height 25
